Goal: Check status: Check status

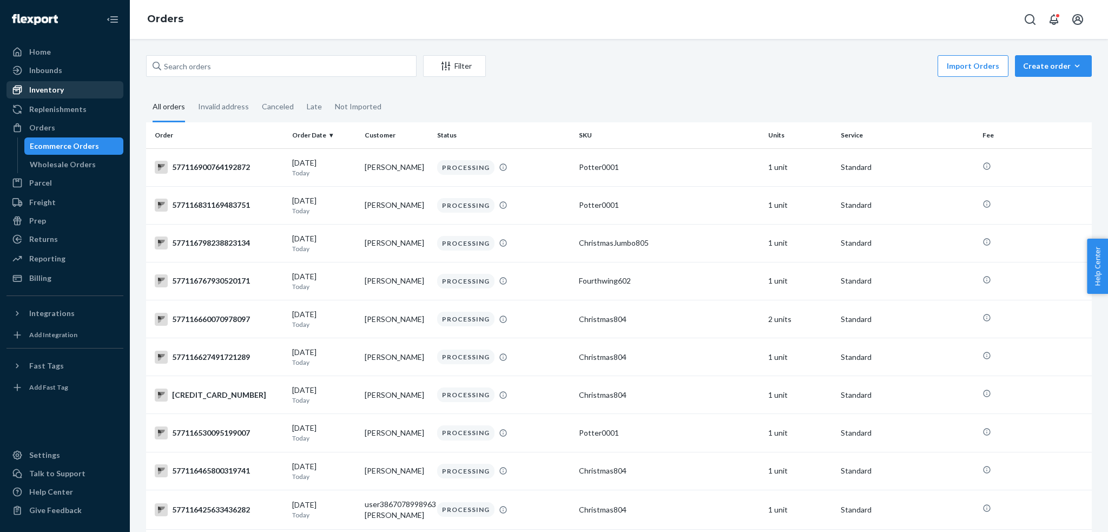
click at [31, 87] on div "Inventory" at bounding box center [46, 89] width 35 height 11
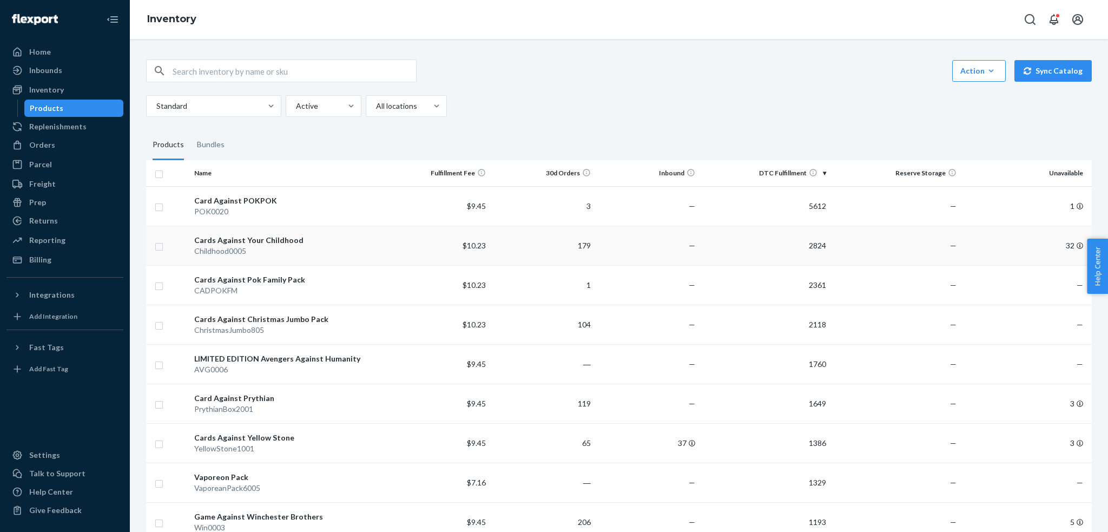
click at [263, 264] on td "Cards Against Your Childhood Childhood0005" at bounding box center [288, 245] width 196 height 39
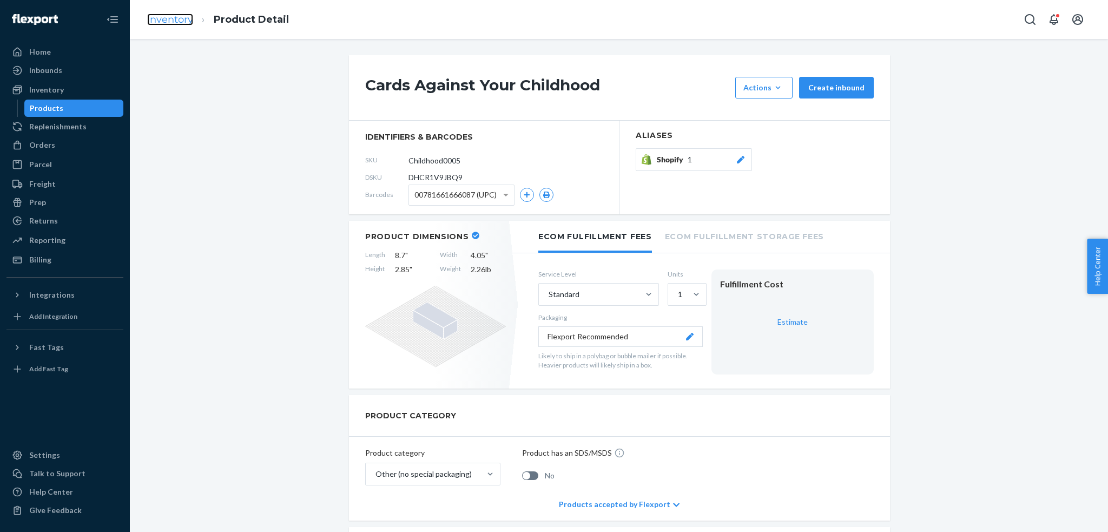
click at [168, 24] on link "Inventory" at bounding box center [170, 20] width 46 height 12
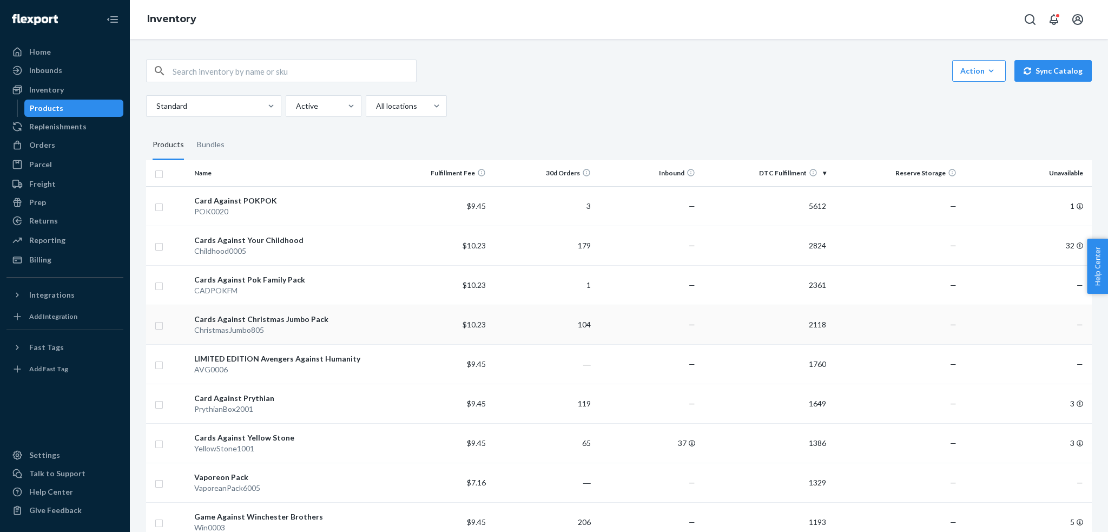
click at [272, 329] on div "ChristmasJumbo805" at bounding box center [287, 330] width 187 height 11
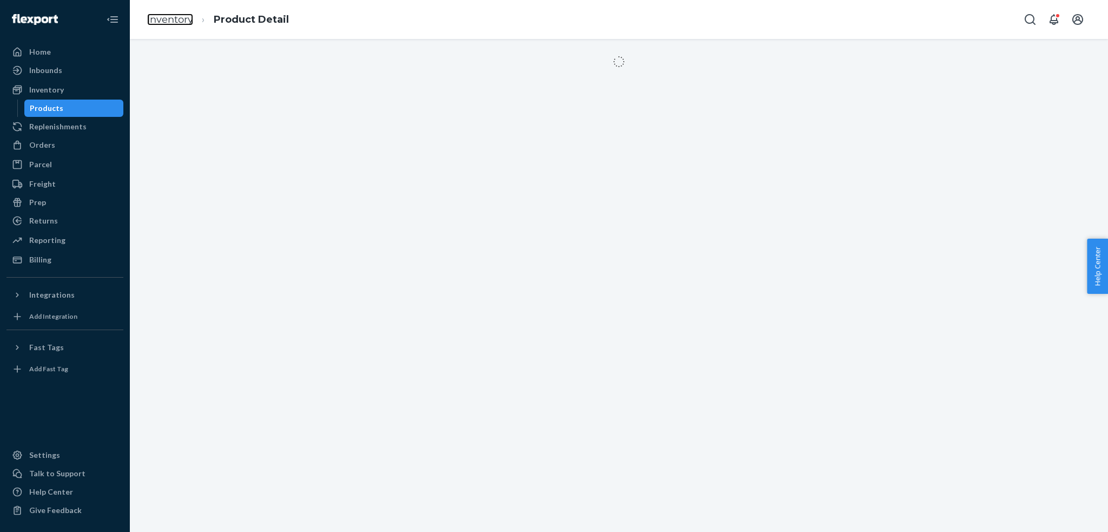
click at [167, 24] on link "Inventory" at bounding box center [170, 20] width 46 height 12
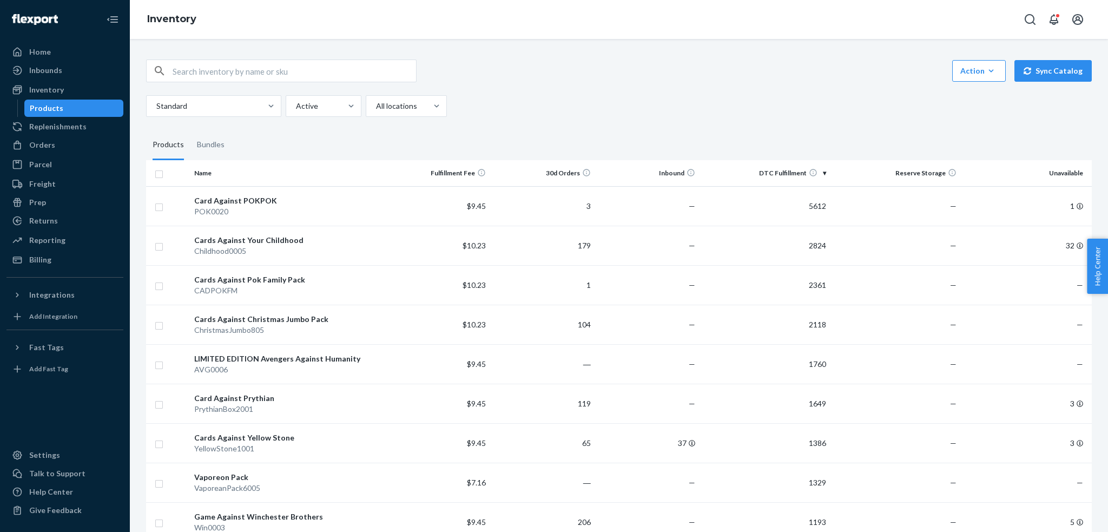
scroll to position [469, 0]
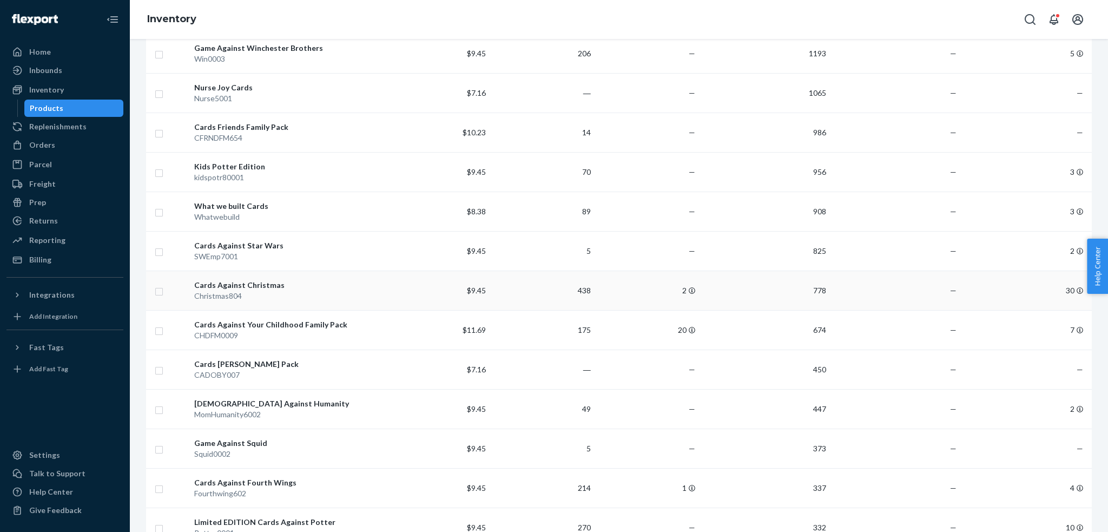
click at [329, 278] on td "Cards Against Christmas Christmas804" at bounding box center [288, 290] width 196 height 39
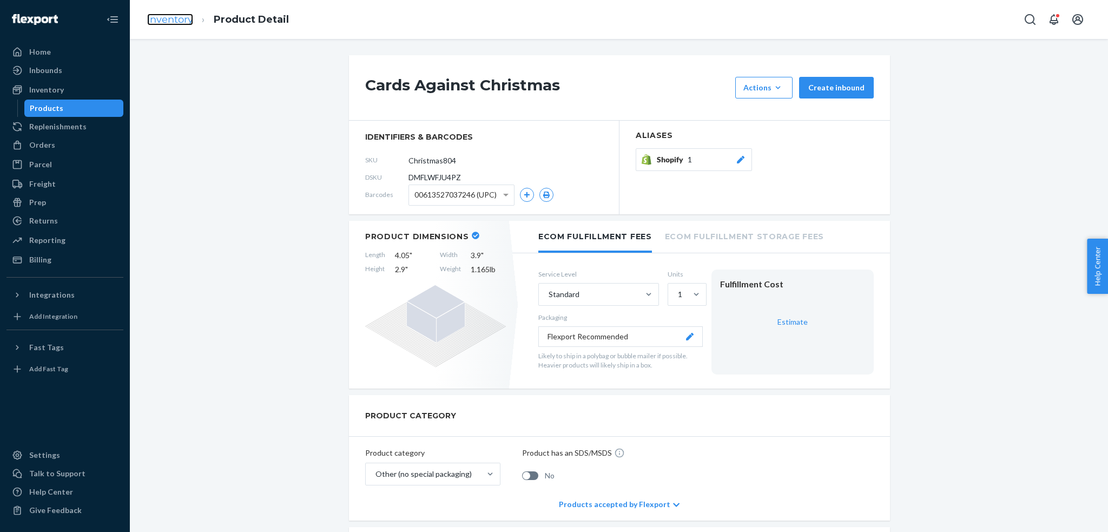
click at [166, 21] on link "Inventory" at bounding box center [170, 20] width 46 height 12
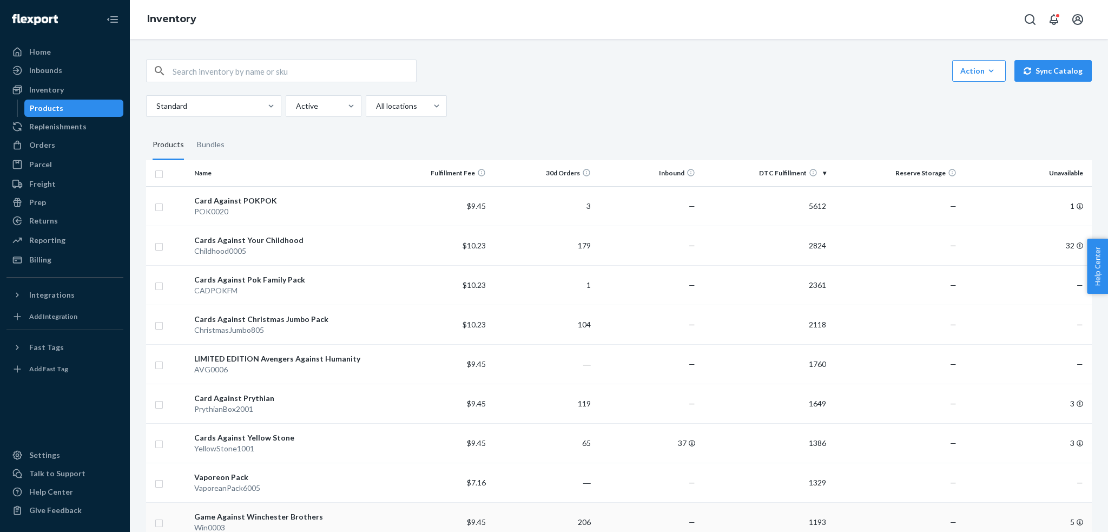
click at [239, 518] on div "Game Against Winchester Brothers" at bounding box center [287, 516] width 187 height 11
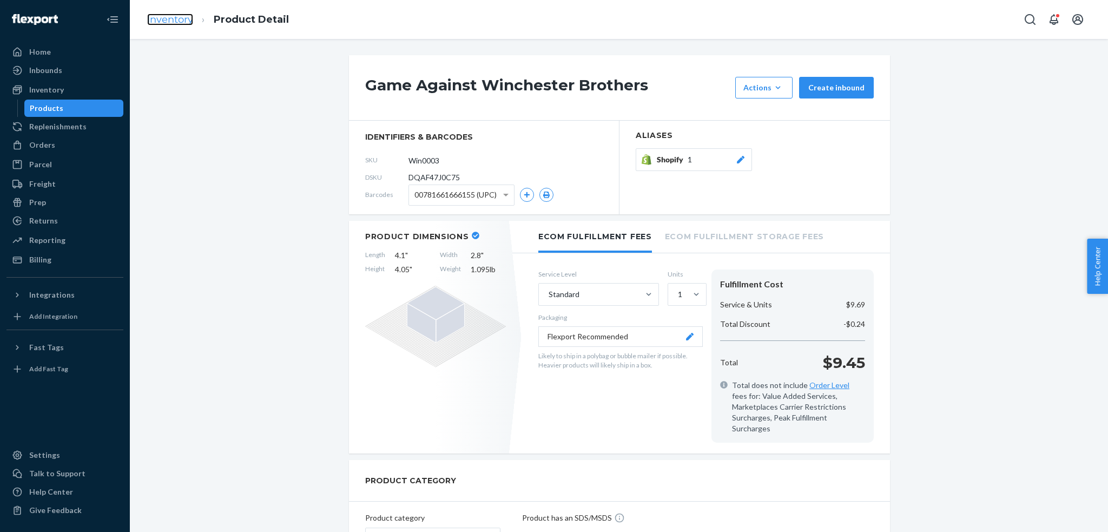
click at [170, 19] on link "Inventory" at bounding box center [170, 20] width 46 height 12
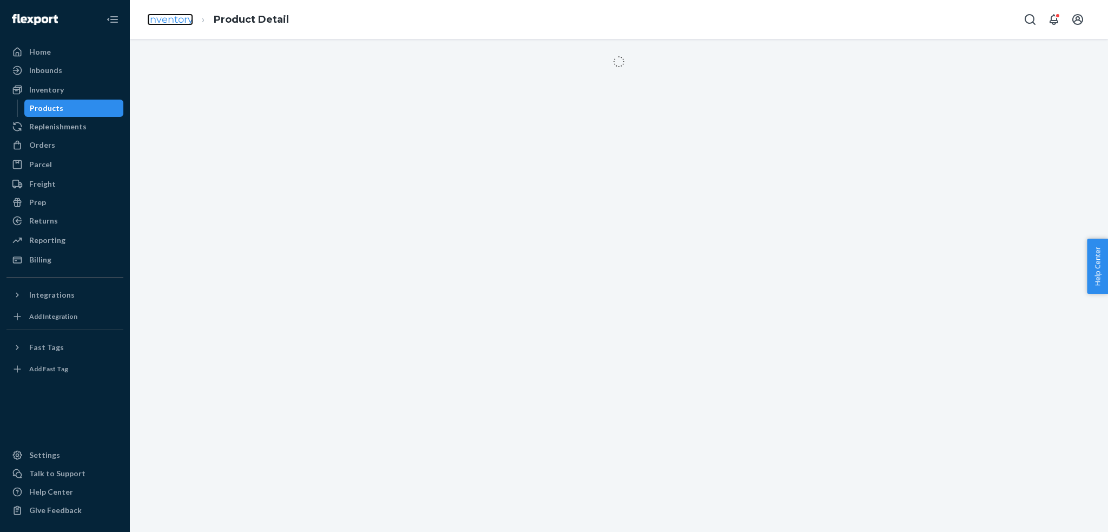
click at [183, 19] on link "Inventory" at bounding box center [170, 20] width 46 height 12
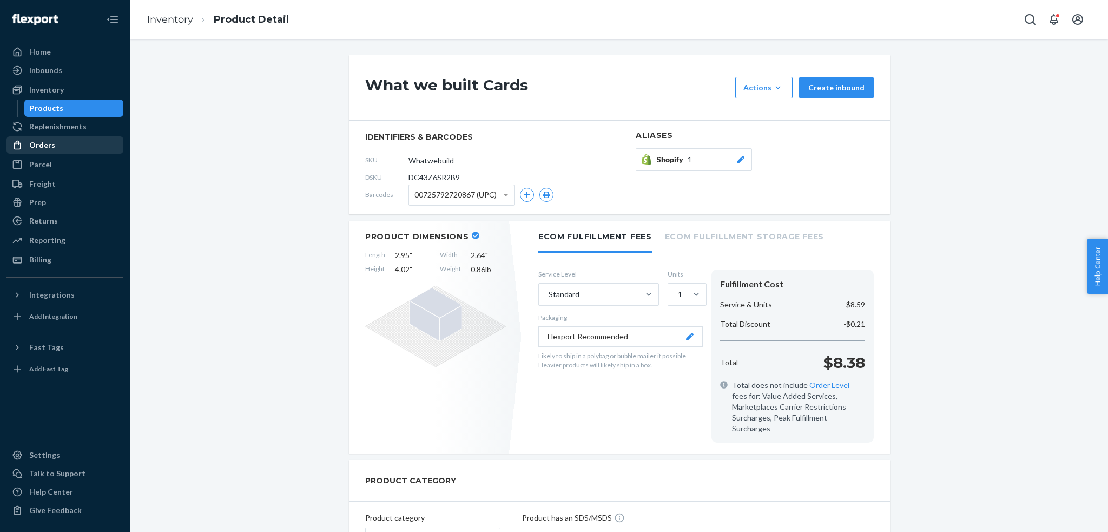
click at [26, 146] on div at bounding box center [20, 145] width 17 height 11
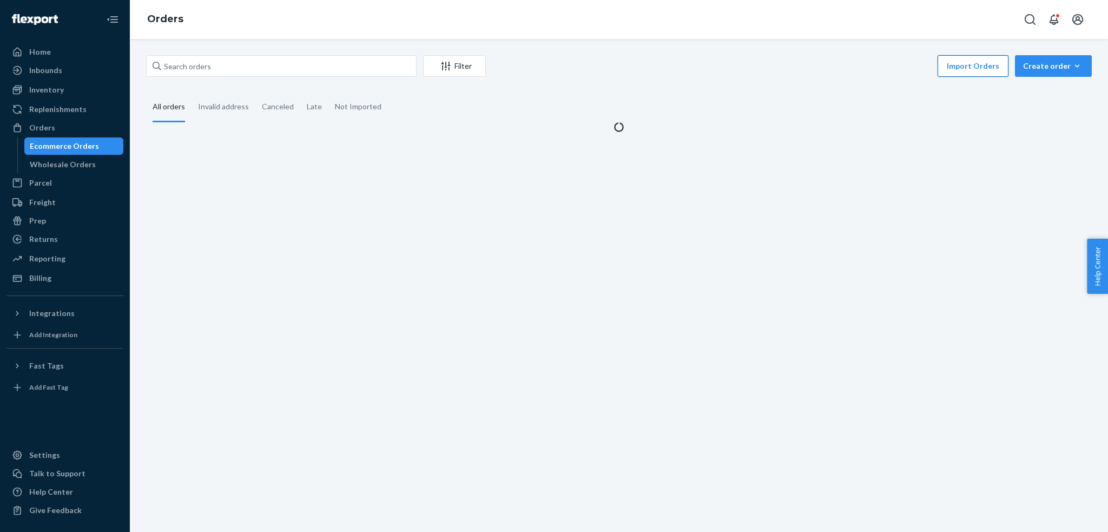
click at [971, 76] on button "Import Orders" at bounding box center [973, 66] width 71 height 22
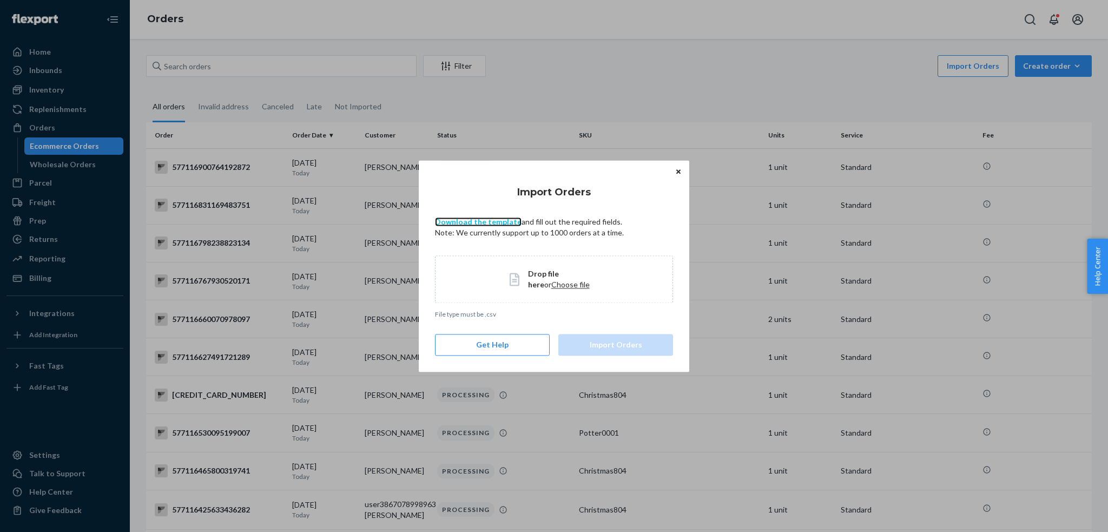
click at [498, 219] on link "Download the template" at bounding box center [478, 221] width 87 height 9
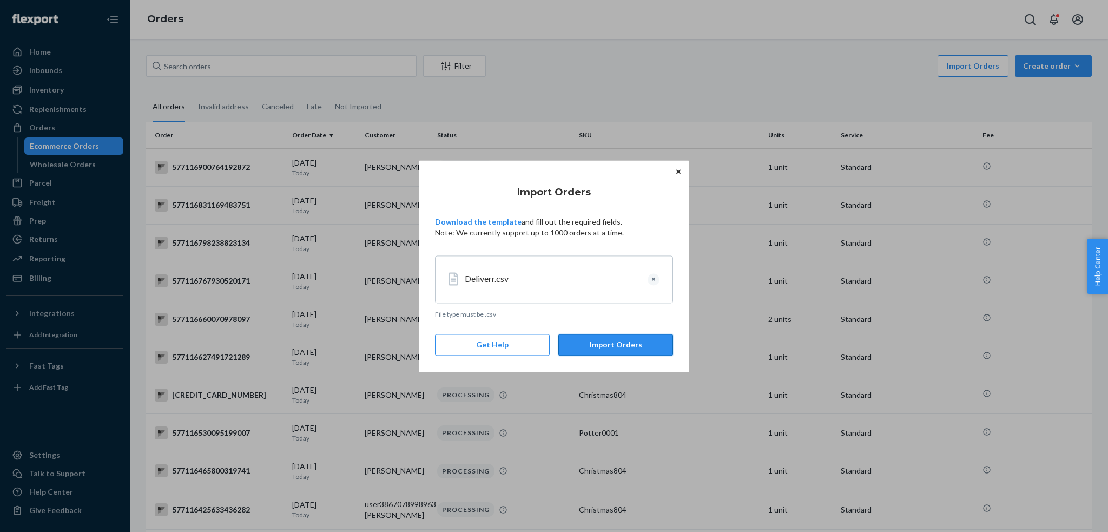
click at [608, 343] on button "Import Orders" at bounding box center [615, 345] width 115 height 22
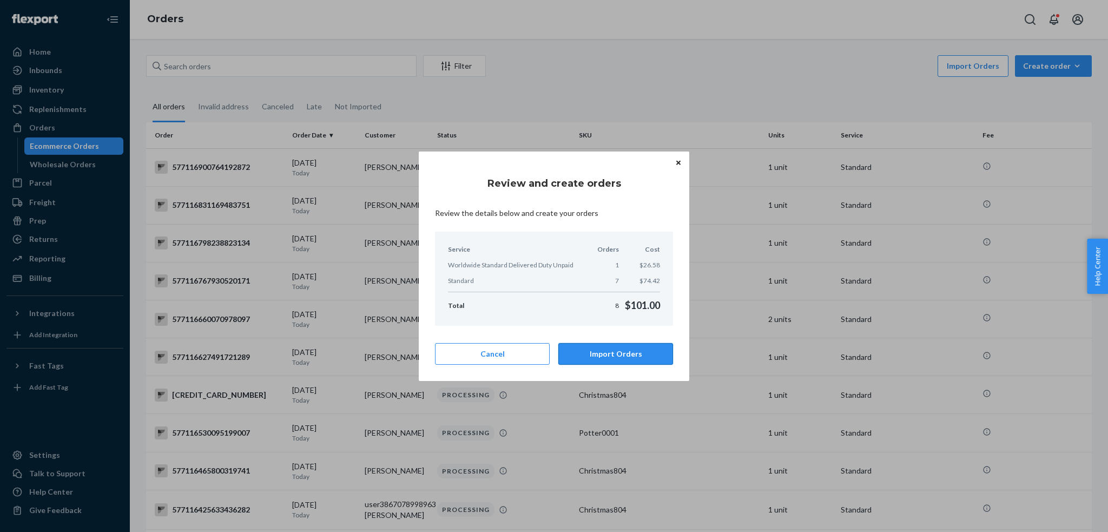
click at [627, 349] on button "Import Orders" at bounding box center [615, 354] width 115 height 22
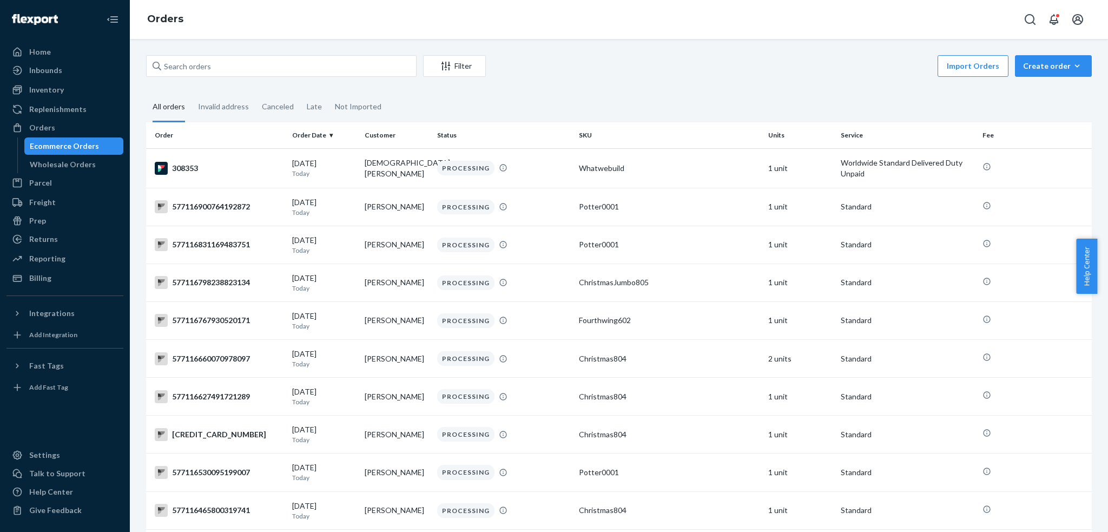
click at [71, 80] on div "Inbounds Shipping Plans Problems" at bounding box center [64, 71] width 117 height 18
click at [58, 69] on div "Inbounds" at bounding box center [45, 70] width 33 height 11
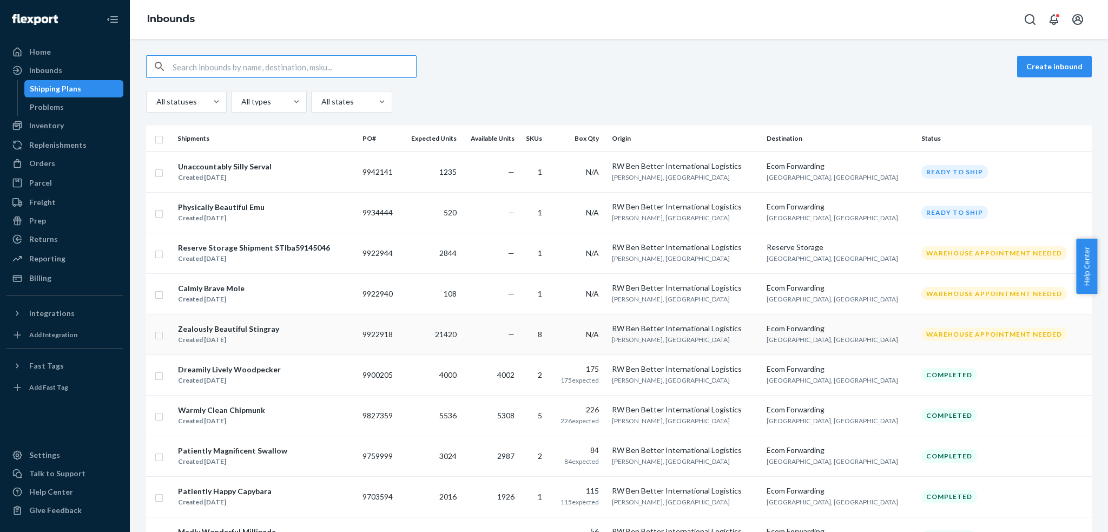
click at [319, 338] on div "Zealously Beautiful Stingray Created [DATE]" at bounding box center [265, 334] width 176 height 23
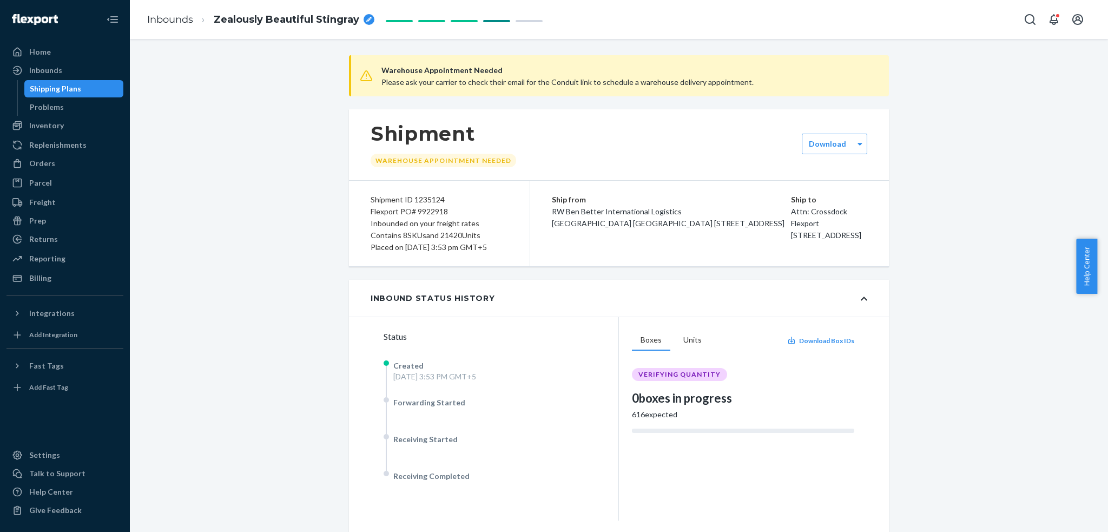
click at [279, 21] on span "Zealously Beautiful Stingray" at bounding box center [287, 20] width 146 height 14
drag, startPoint x: 362, startPoint y: 196, endPoint x: 463, endPoint y: 58, distance: 170.3
click at [447, 208] on div "Shipment ID 1235124 Flexport PO# 9922918 Inbounded on your freight rates Contai…" at bounding box center [439, 223] width 181 height 85
copy div "Shipment ID 1235124 Flexport PO# 9922918"
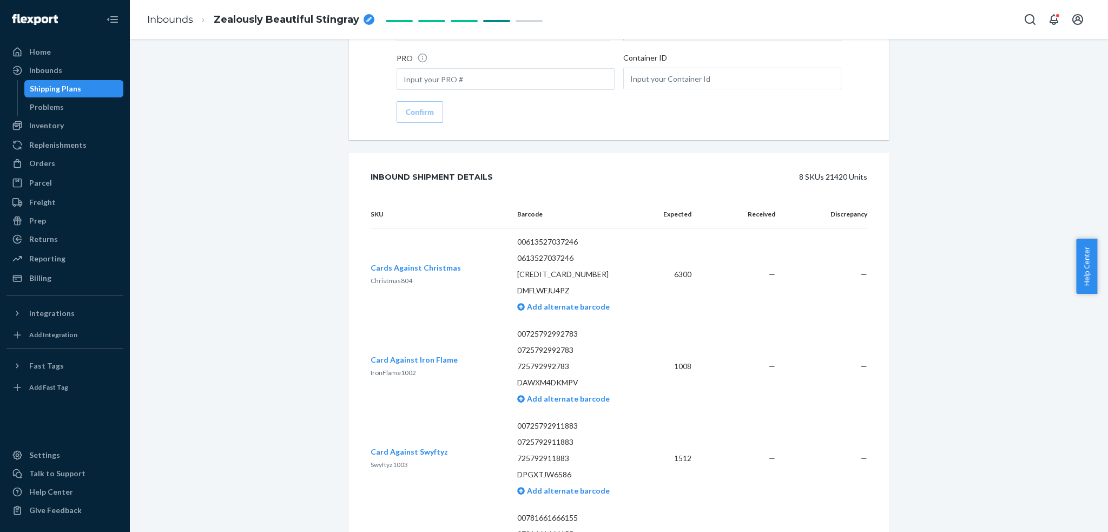
scroll to position [1557, 0]
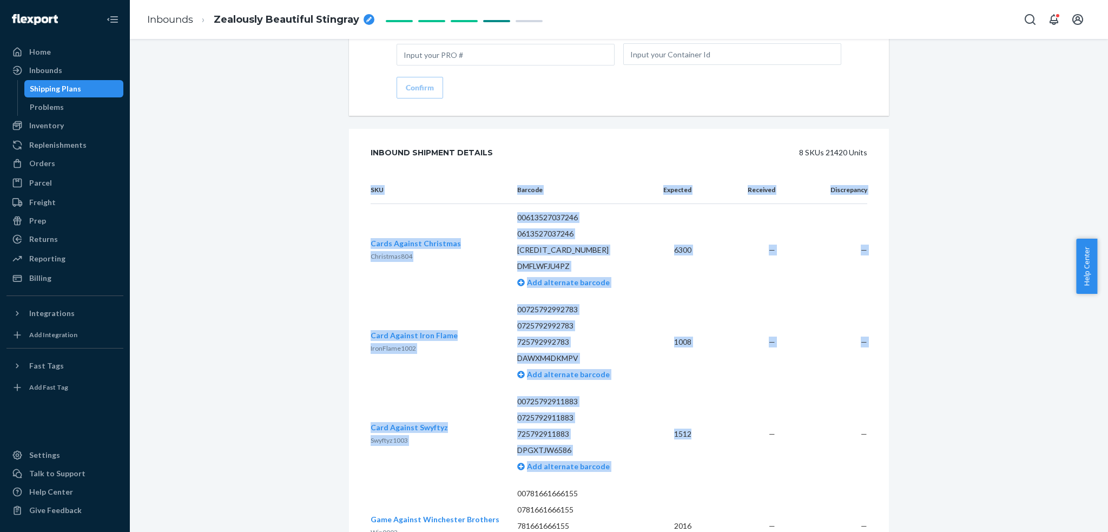
drag, startPoint x: 353, startPoint y: 227, endPoint x: 720, endPoint y: 405, distance: 408.0
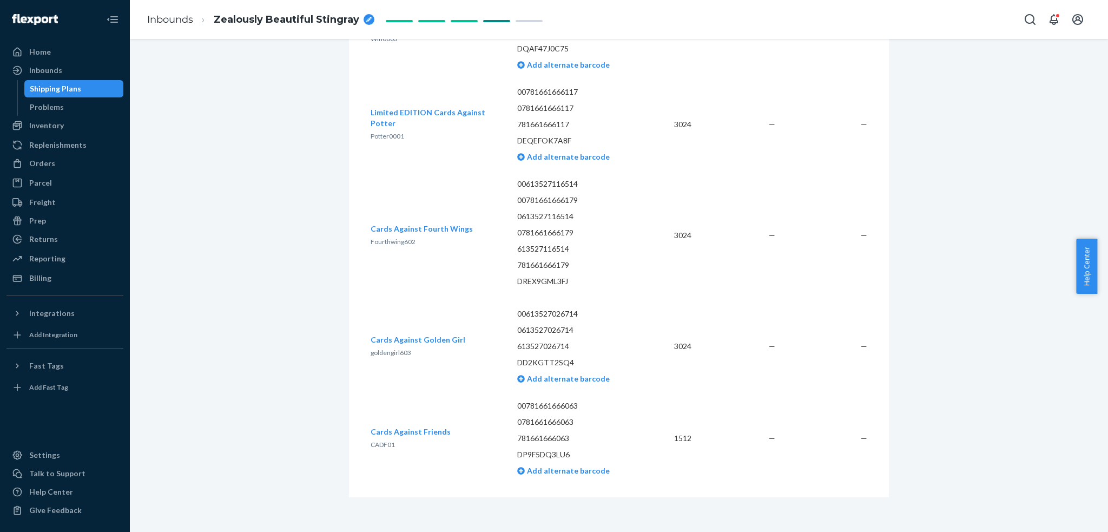
scroll to position [1918, 0]
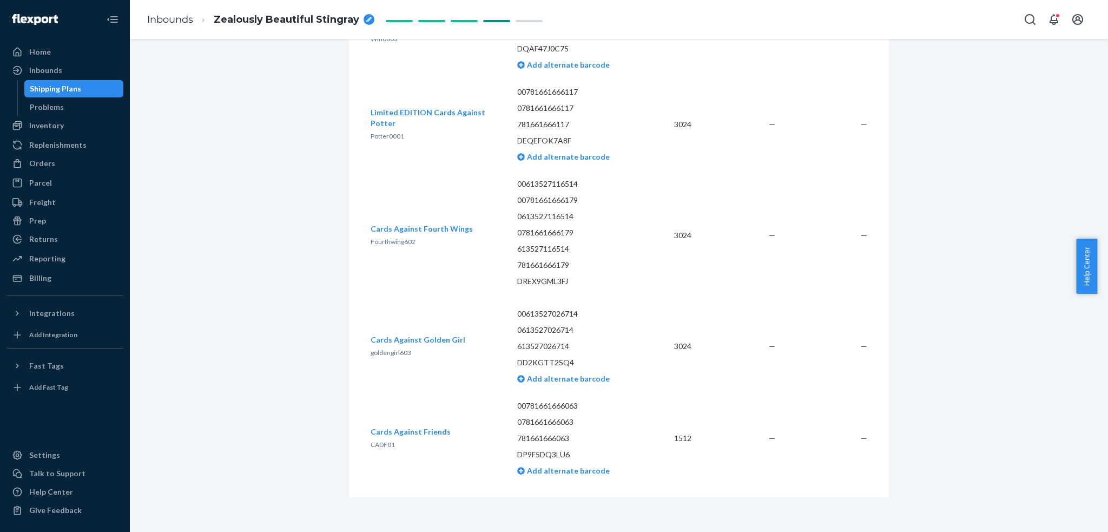
scroll to position [2062, 0]
click at [179, 16] on link "Inbounds" at bounding box center [170, 20] width 46 height 12
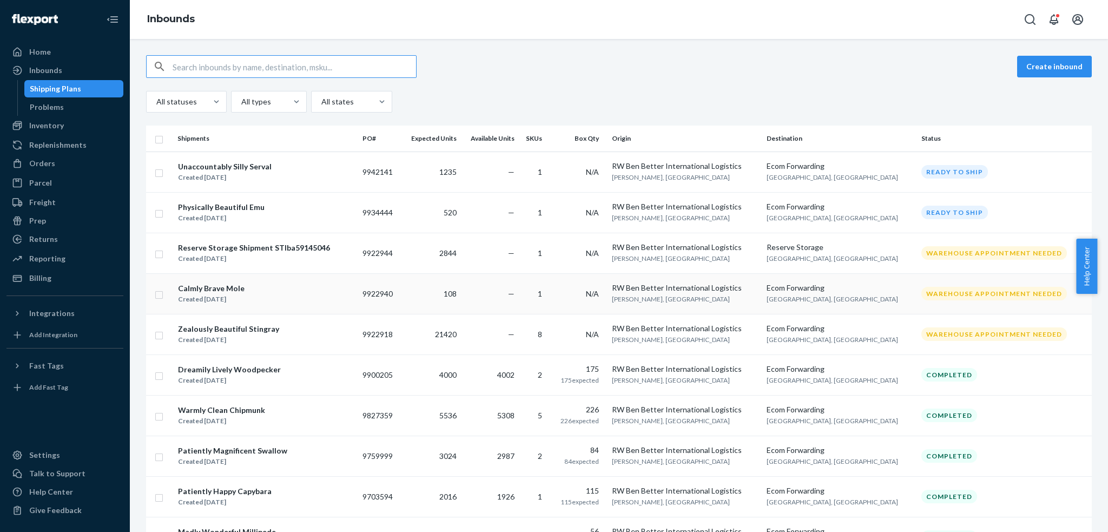
click at [276, 297] on div "Calmly Brave Mole Created [DATE]" at bounding box center [265, 293] width 176 height 23
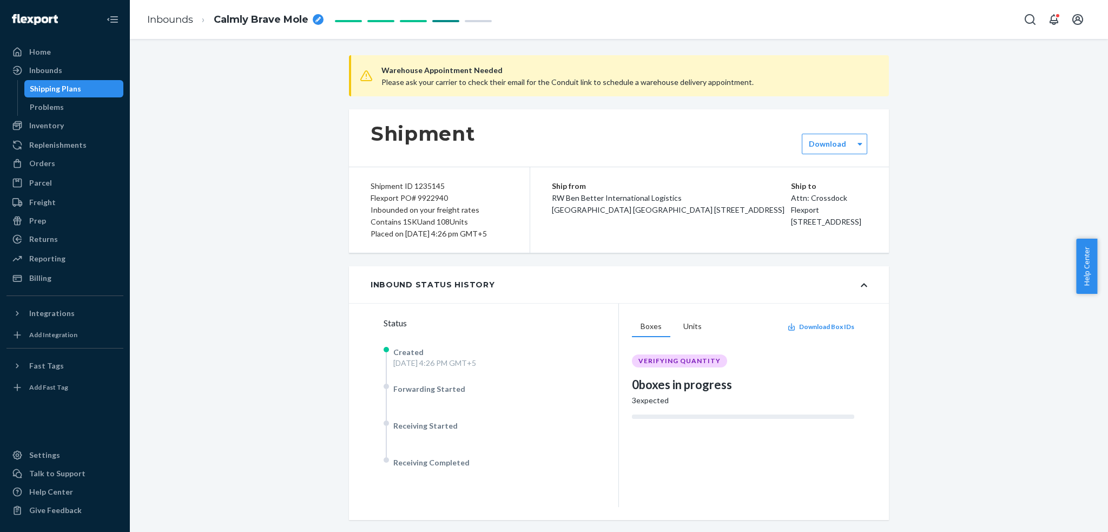
click at [269, 22] on span "Calmly Brave Mole" at bounding box center [261, 20] width 95 height 14
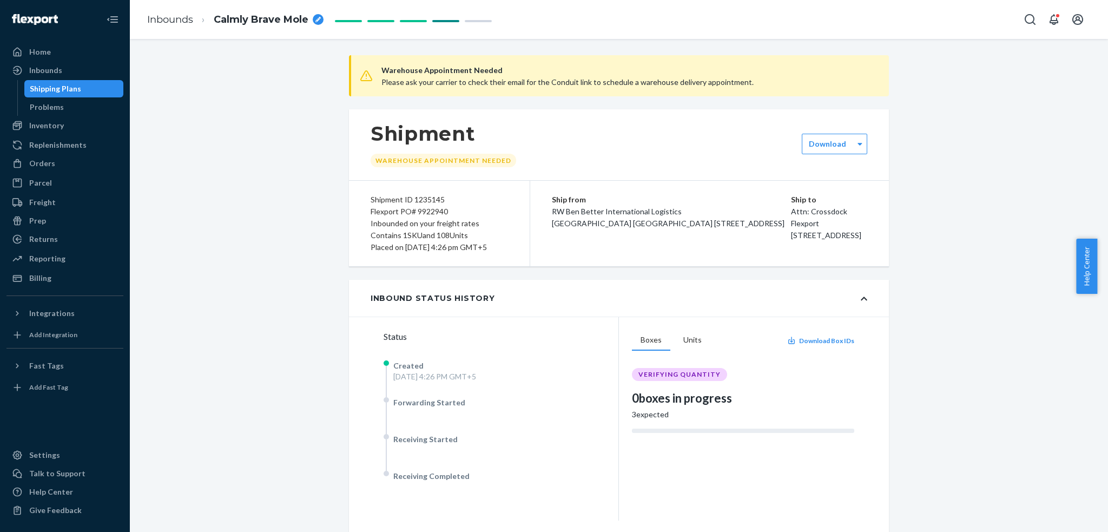
click at [269, 22] on span "Calmly Brave Mole" at bounding box center [261, 20] width 95 height 14
drag, startPoint x: 365, startPoint y: 200, endPoint x: 451, endPoint y: 208, distance: 86.4
click at [451, 208] on div "Shipment ID 1235145 Flexport PO# 9922940 Inbounded on your freight rates Contai…" at bounding box center [439, 223] width 181 height 85
copy div "Shipment ID 1235145 Flexport PO# 9922940"
click at [179, 14] on link "Inbounds" at bounding box center [170, 20] width 46 height 12
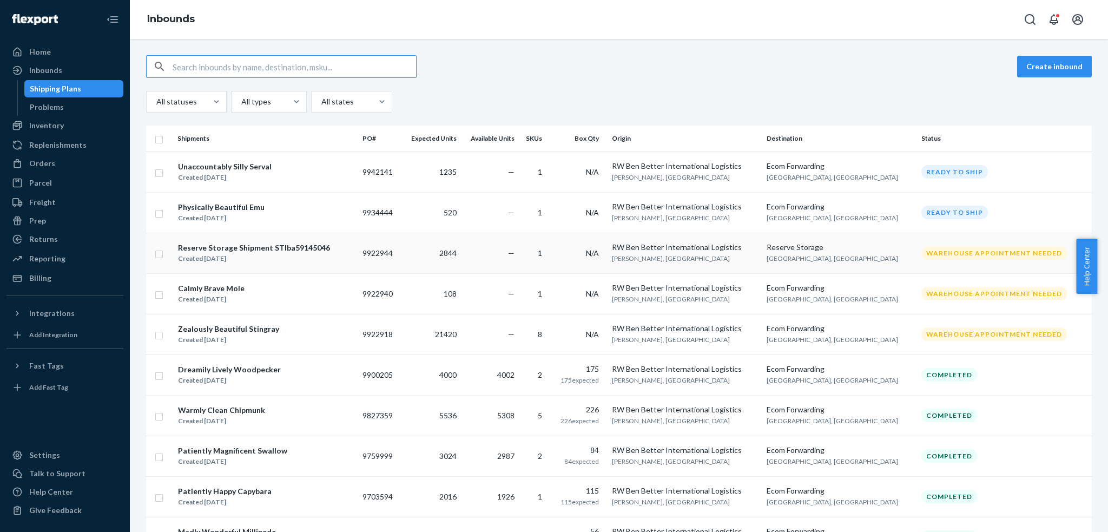
click at [329, 254] on div "Reserve Storage Shipment STIba59145046 Created [DATE]" at bounding box center [265, 253] width 176 height 23
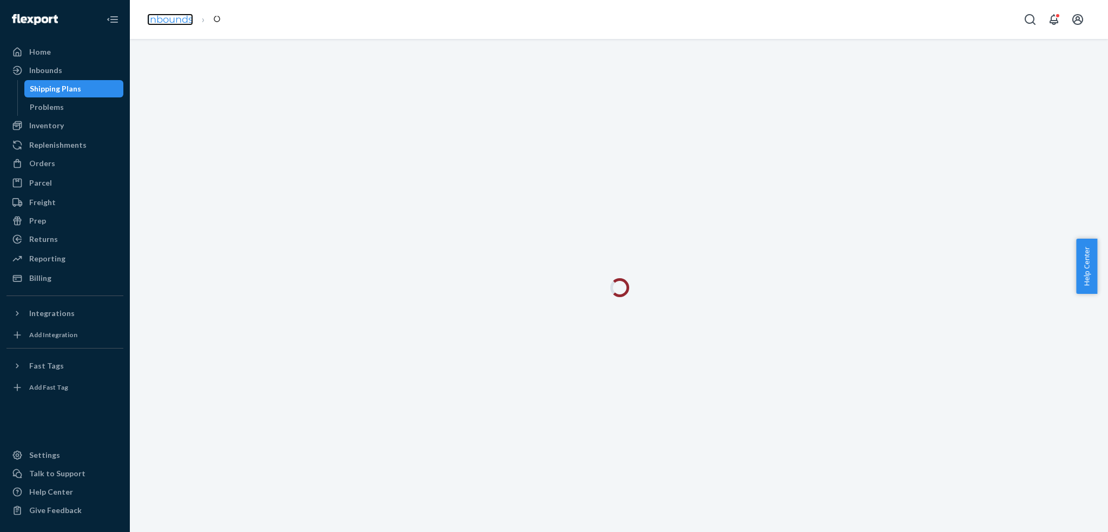
click at [167, 19] on link "Inbounds" at bounding box center [170, 20] width 46 height 12
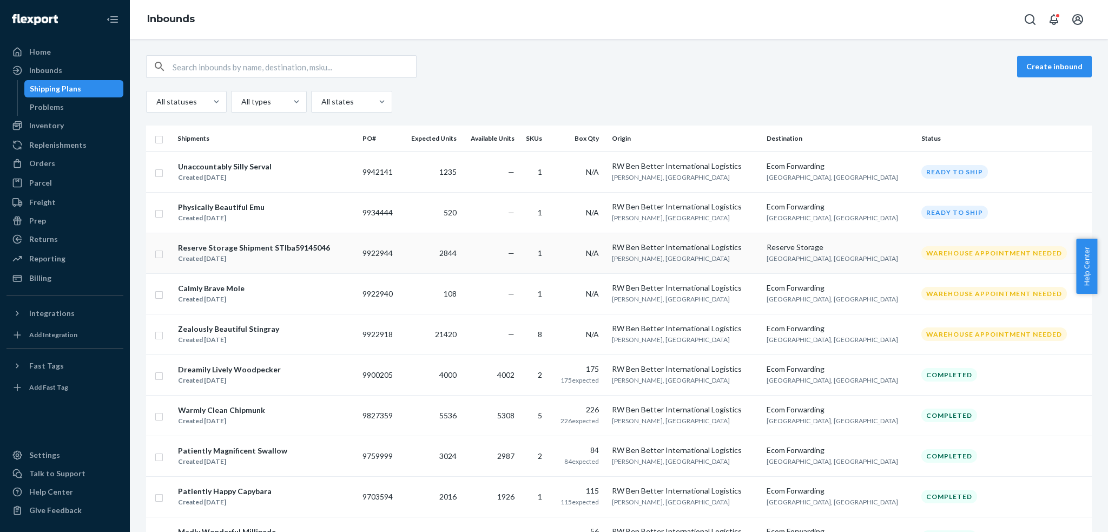
click at [287, 247] on div "Reserve Storage Shipment STIba59145046" at bounding box center [254, 247] width 152 height 11
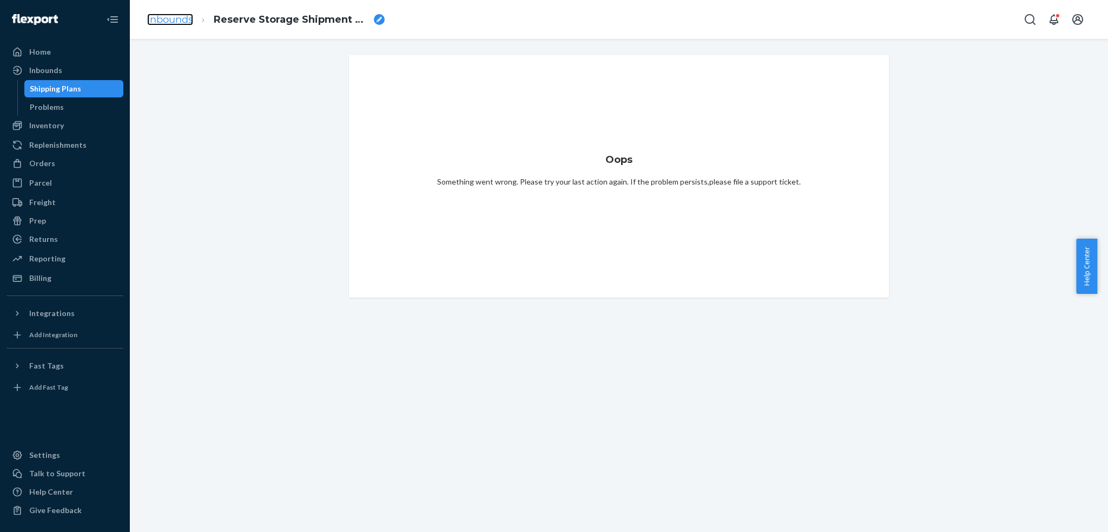
click at [172, 19] on link "Inbounds" at bounding box center [170, 20] width 46 height 12
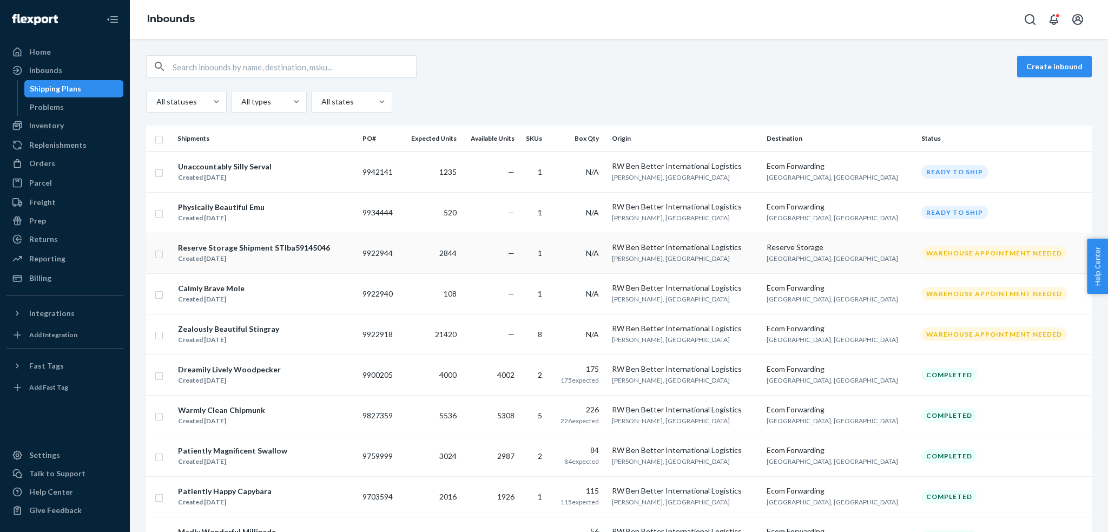
click at [268, 254] on div "Created [DATE]" at bounding box center [254, 258] width 152 height 11
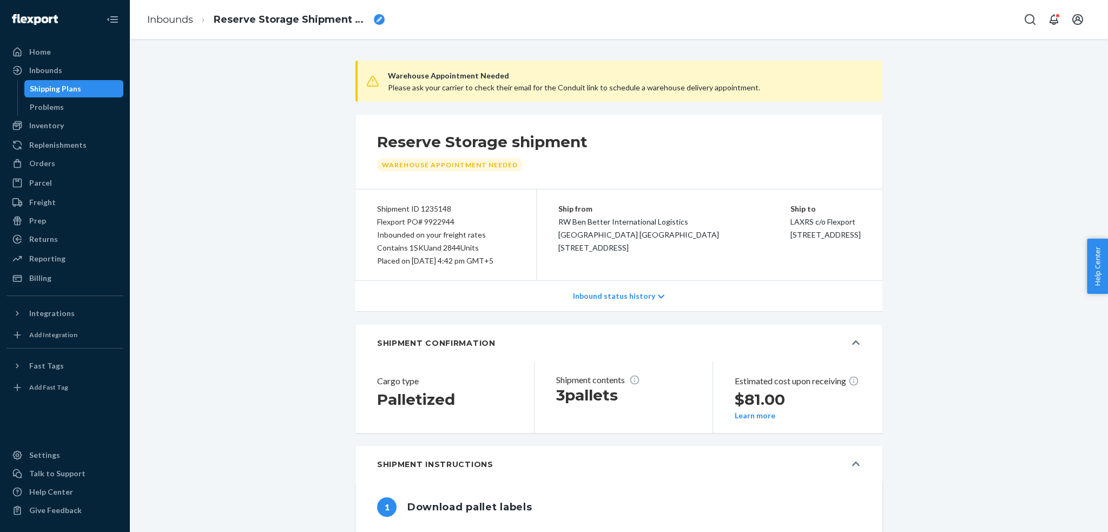
click at [308, 24] on span "Reserve Storage Shipment STIba59145046" at bounding box center [292, 20] width 156 height 14
drag, startPoint x: 463, startPoint y: 219, endPoint x: 369, endPoint y: 209, distance: 94.1
click at [369, 209] on div "Shipment ID 1235148 Flexport PO# 9922944 Inbounded on your freight rates Contai…" at bounding box center [445, 234] width 181 height 91
copy div "Shipment ID 1235148 Flexport PO# 9922944"
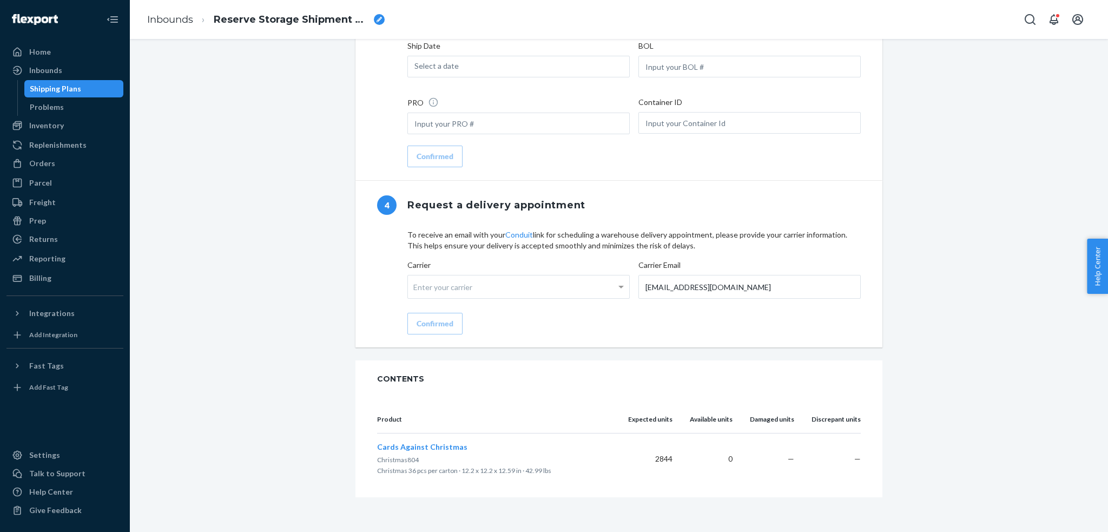
scroll to position [1048, 0]
click at [170, 23] on link "Inbounds" at bounding box center [170, 20] width 46 height 12
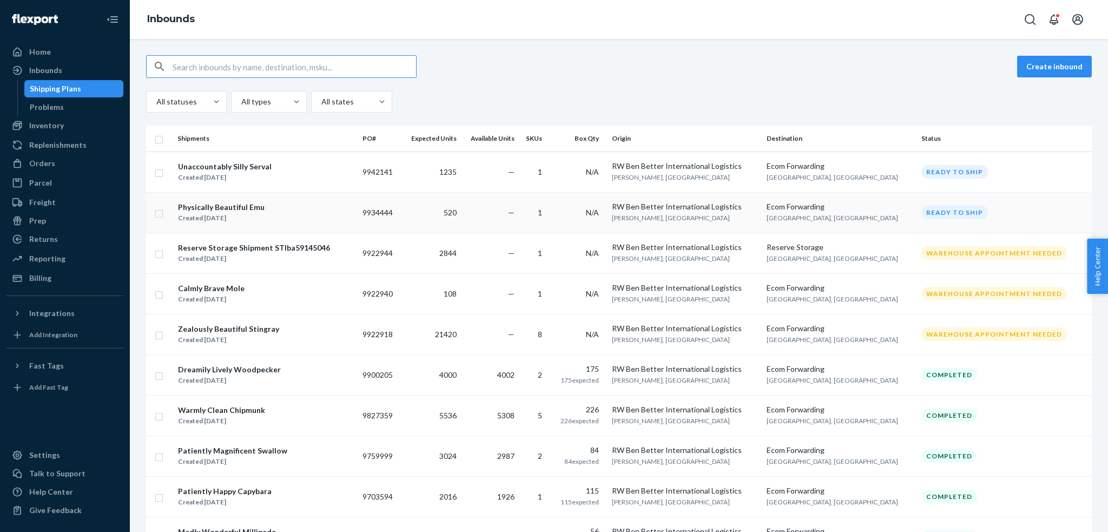
click at [310, 209] on div "Physically Beautiful Emu Created Sep 12, 2025" at bounding box center [265, 212] width 176 height 23
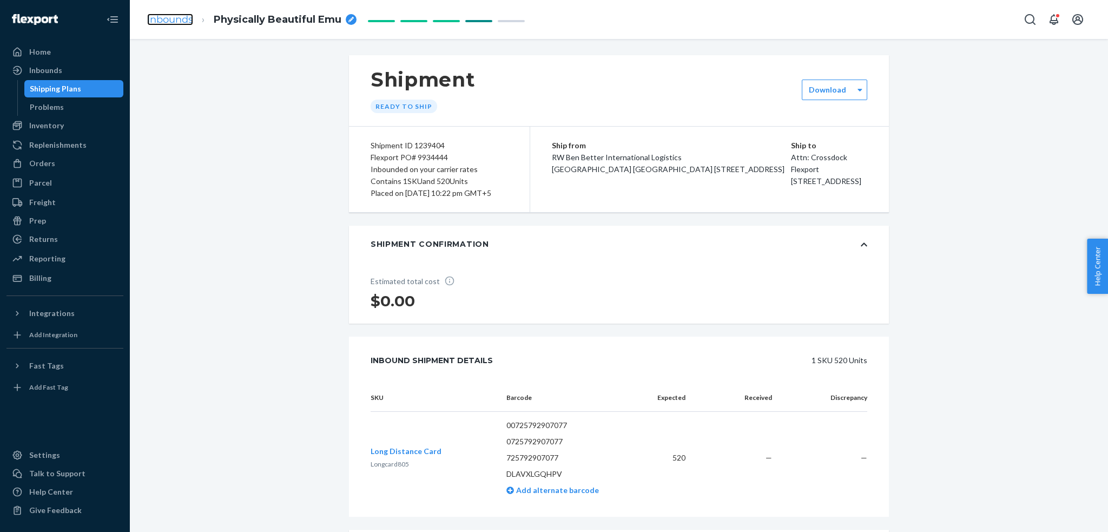
click at [185, 16] on link "Inbounds" at bounding box center [170, 20] width 46 height 12
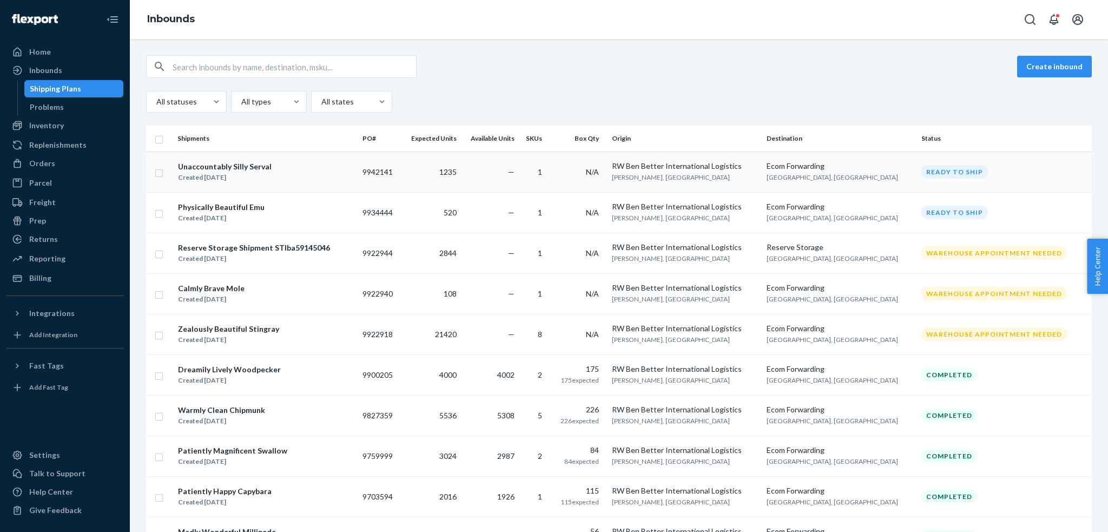
click at [299, 173] on div "Unaccountably Silly Serval Created Sep 20, 2025" at bounding box center [265, 172] width 176 height 23
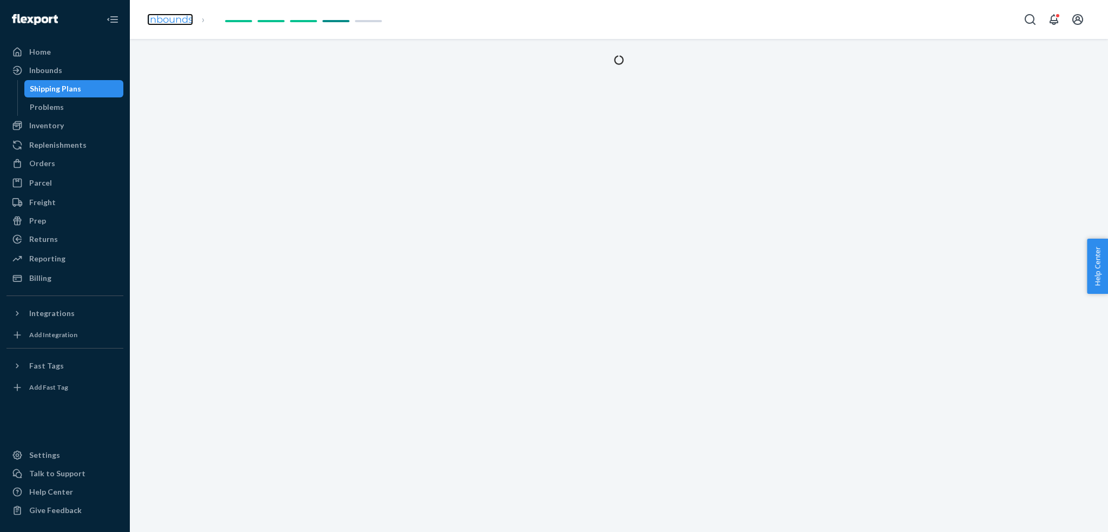
click at [182, 22] on link "Inbounds" at bounding box center [170, 20] width 46 height 12
